Goal: Use online tool/utility: Use online tool/utility

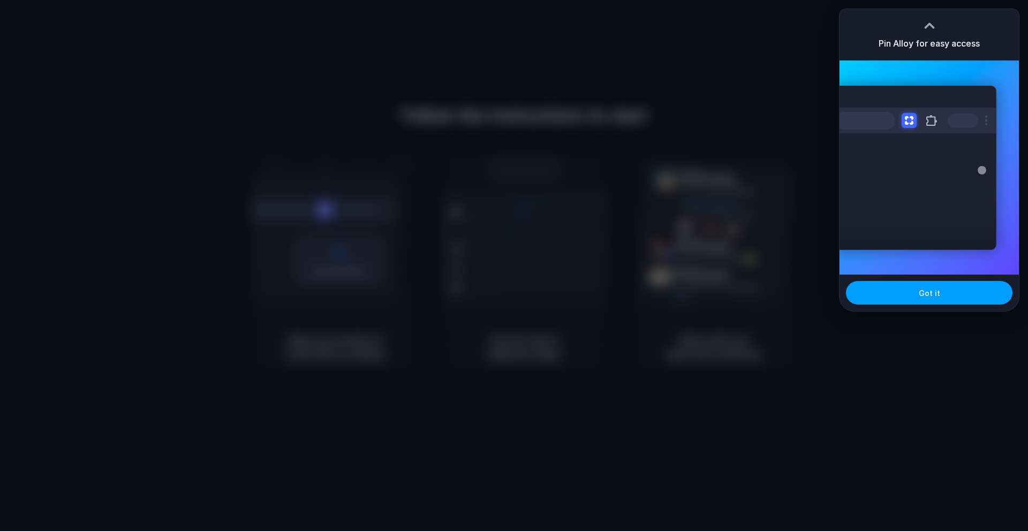
click at [898, 300] on button "Got it" at bounding box center [929, 293] width 166 height 24
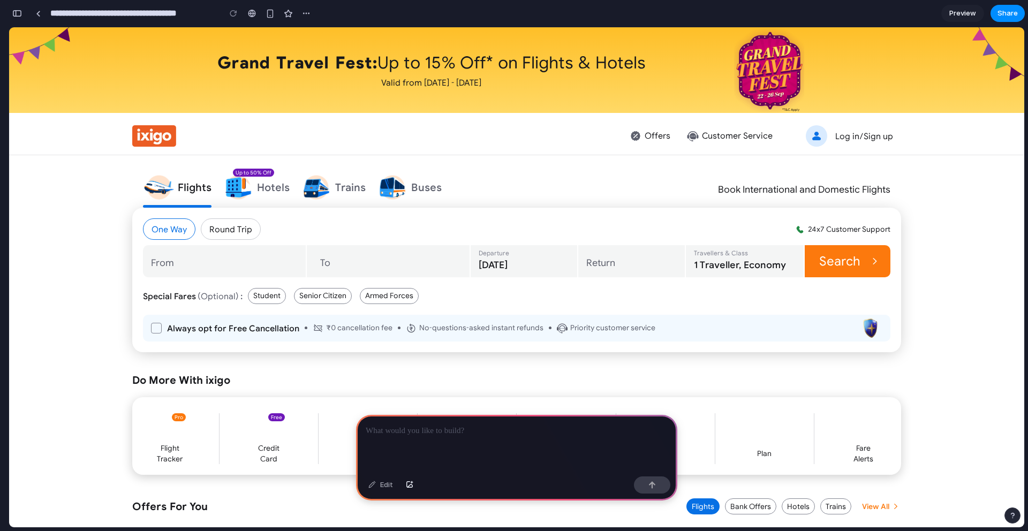
click at [256, 138] on div "Offers Customer Service Log in/Sign up" at bounding box center [517, 135] width 790 height 37
click at [352, 190] on p "Trains" at bounding box center [350, 187] width 31 height 15
click at [477, 444] on div at bounding box center [516, 443] width 321 height 57
click at [837, 260] on button "Search" at bounding box center [848, 261] width 86 height 32
click at [386, 486] on div "Edit" at bounding box center [380, 484] width 35 height 17
